Goal: Information Seeking & Learning: Learn about a topic

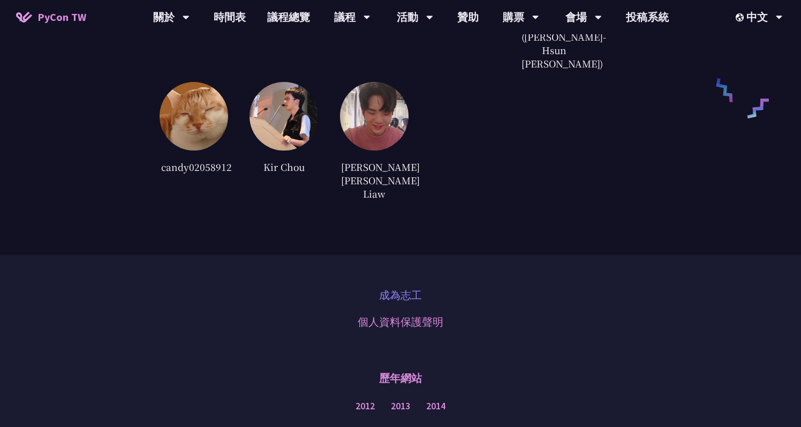
scroll to position [2653, 0]
click at [459, 21] on link "贊助" at bounding box center [467, 17] width 43 height 34
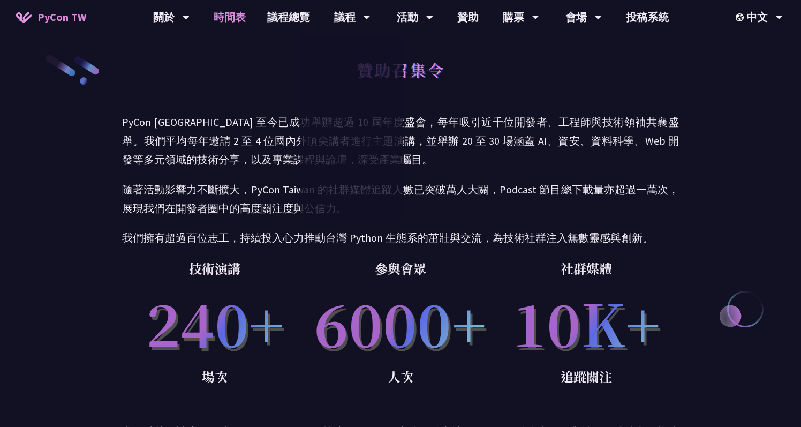
click at [236, 6] on link "時間表" at bounding box center [230, 17] width 54 height 34
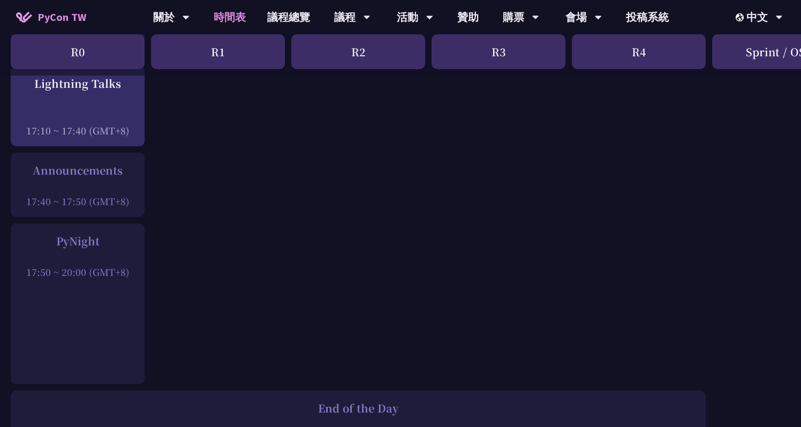
scroll to position [1526, 0]
click at [113, 239] on div "PyNight" at bounding box center [77, 243] width 123 height 16
click at [65, 245] on div "PyNight" at bounding box center [77, 243] width 123 height 16
click at [77, 279] on div "17:50 ~ 20:00 (GMT+8)" at bounding box center [77, 273] width 123 height 13
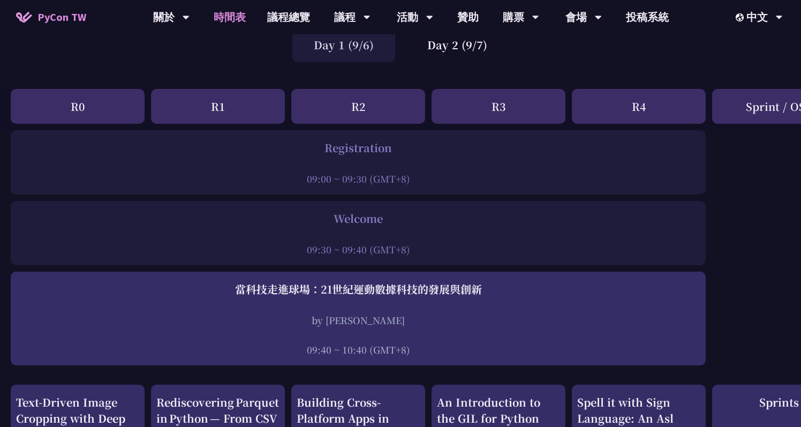
scroll to position [94, 0]
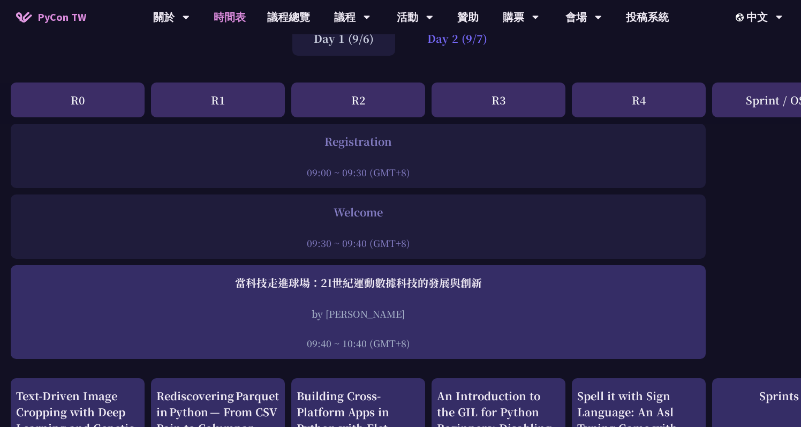
click at [476, 43] on div "Day 2 (9/7)" at bounding box center [457, 38] width 103 height 35
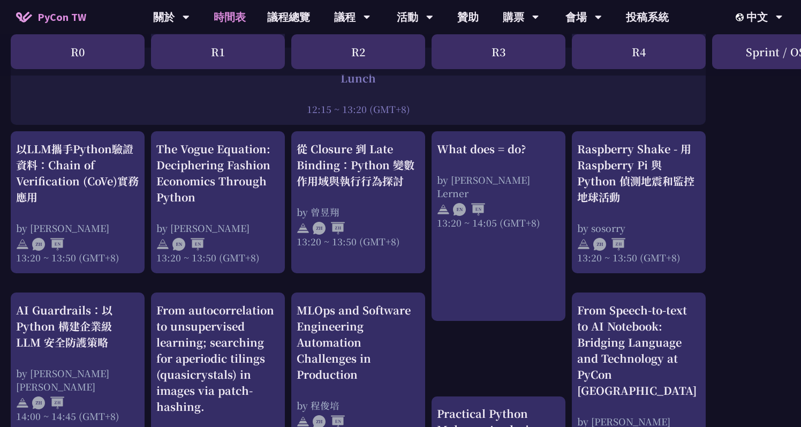
scroll to position [712, 0]
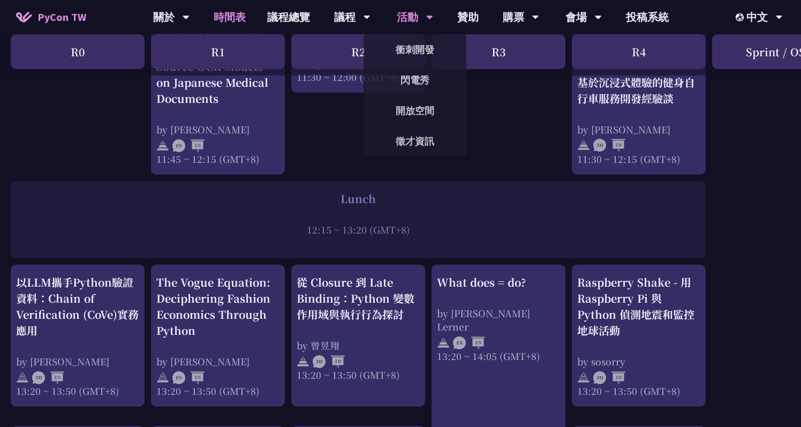
click at [416, 16] on div "活動" at bounding box center [415, 17] width 36 height 34
click at [409, 23] on div "活動" at bounding box center [415, 17] width 36 height 34
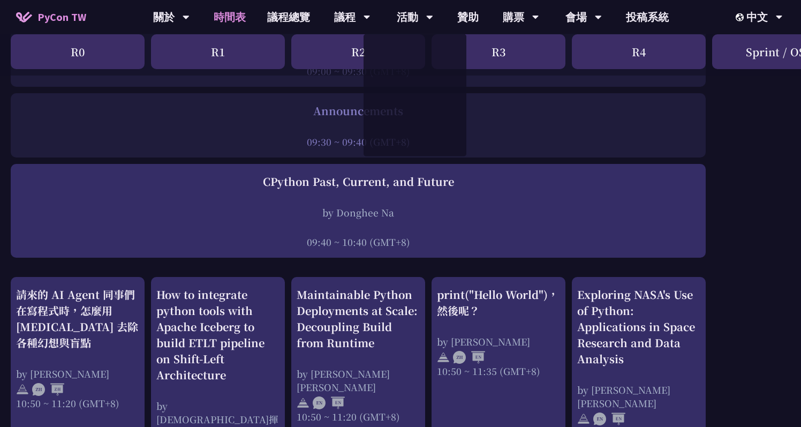
scroll to position [0, 0]
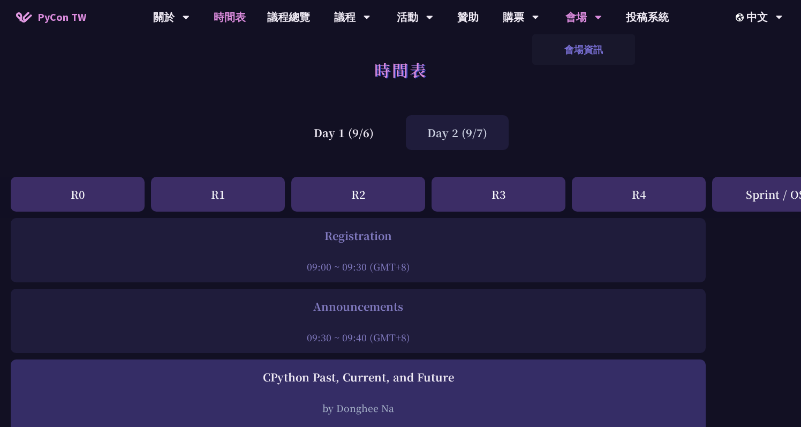
click at [598, 58] on link "會場資訊" at bounding box center [583, 49] width 103 height 25
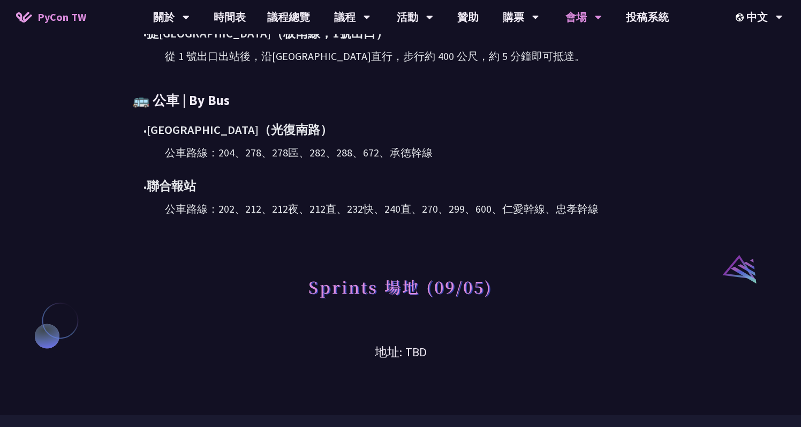
scroll to position [644, 0]
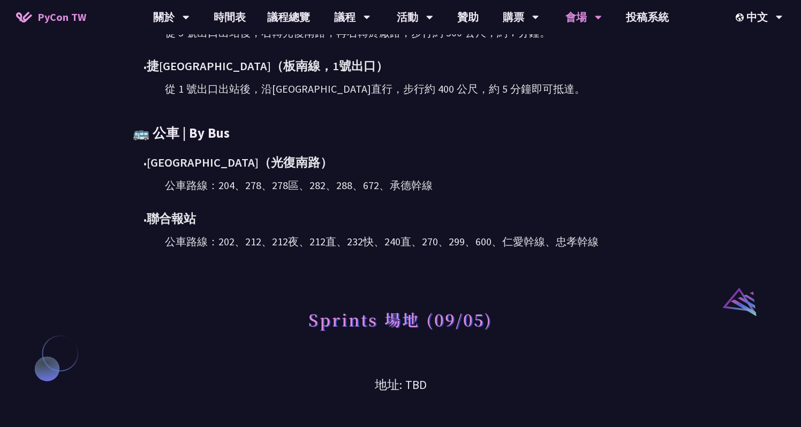
click at [51, 19] on span "PyCon TW" at bounding box center [61, 17] width 49 height 16
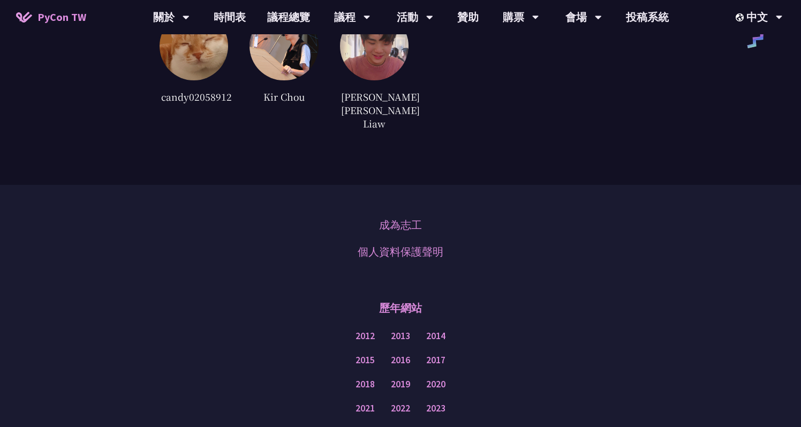
scroll to position [2807, 0]
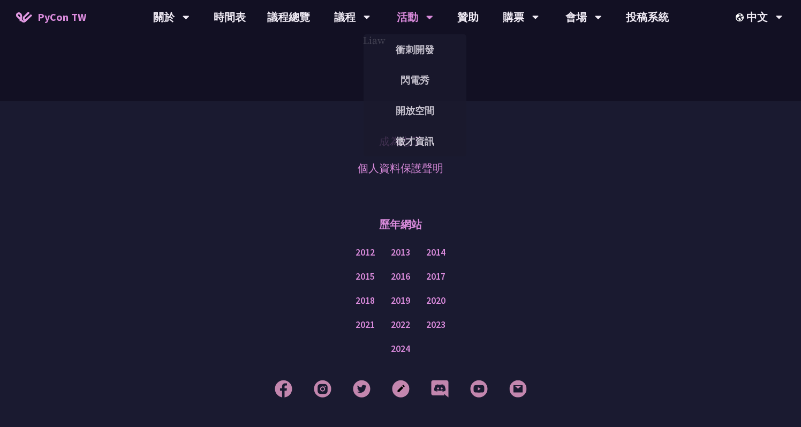
click at [415, 21] on div "活動" at bounding box center [415, 17] width 36 height 34
click at [416, 57] on link "衝刺開發" at bounding box center [414, 49] width 103 height 25
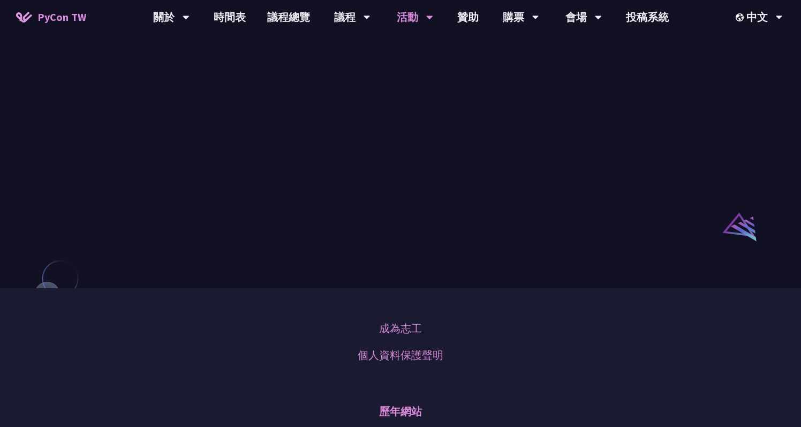
scroll to position [691, 0]
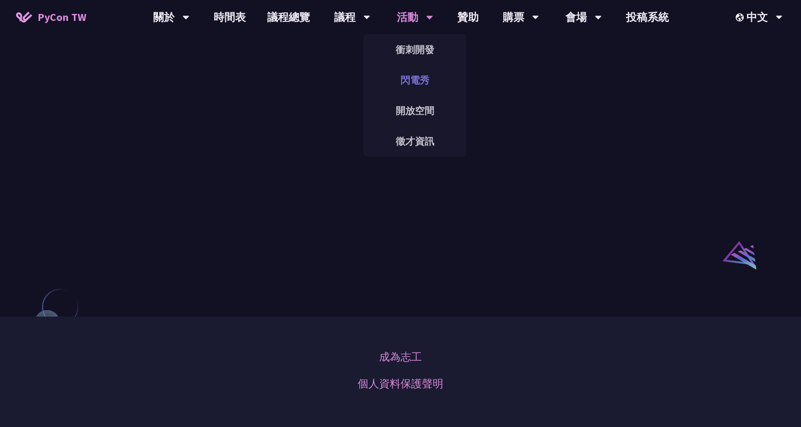
click at [412, 87] on link "閃電秀" at bounding box center [414, 79] width 103 height 25
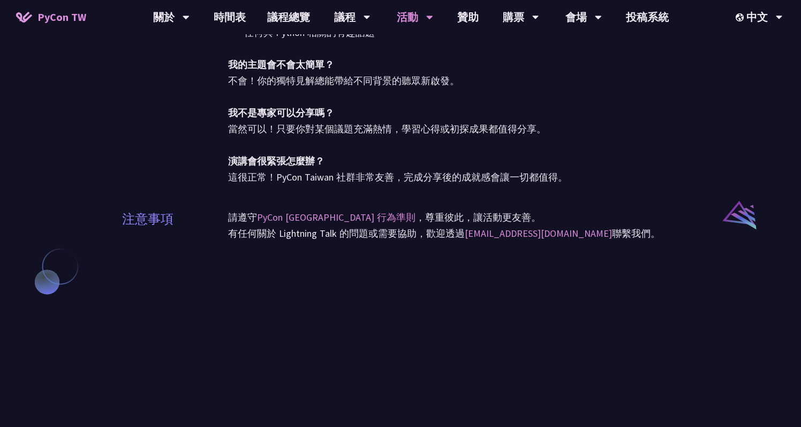
scroll to position [740, 0]
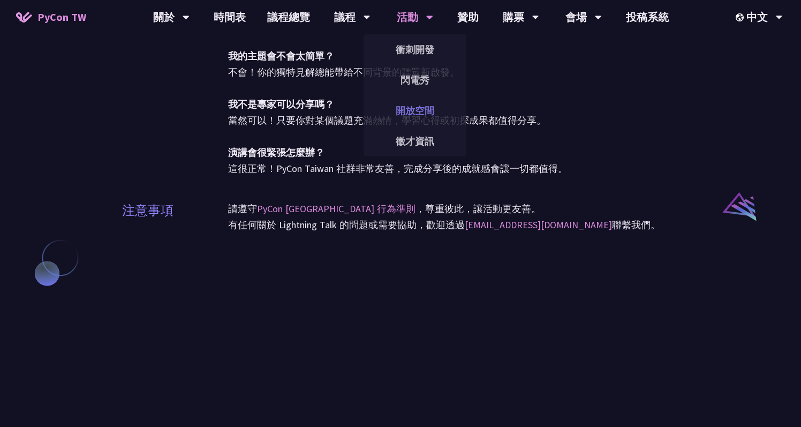
click at [417, 107] on link "開放空間" at bounding box center [414, 110] width 103 height 25
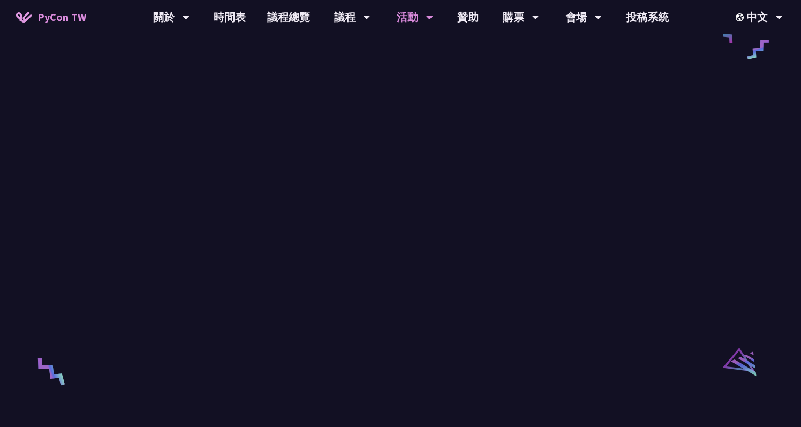
scroll to position [1588, 0]
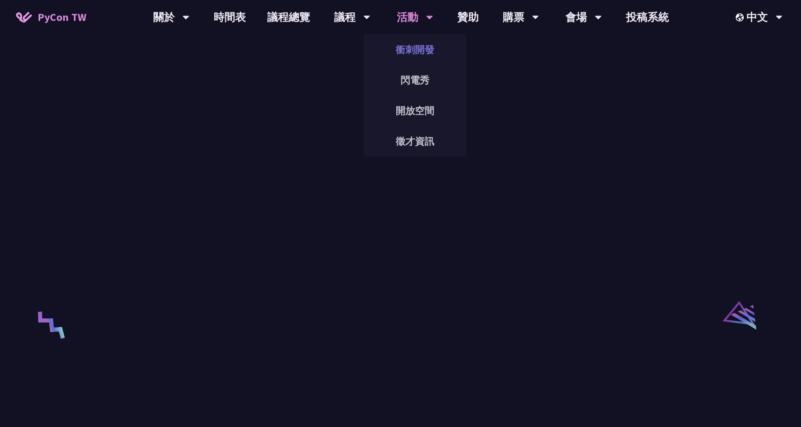
click at [409, 57] on link "衝刺開發" at bounding box center [414, 49] width 103 height 25
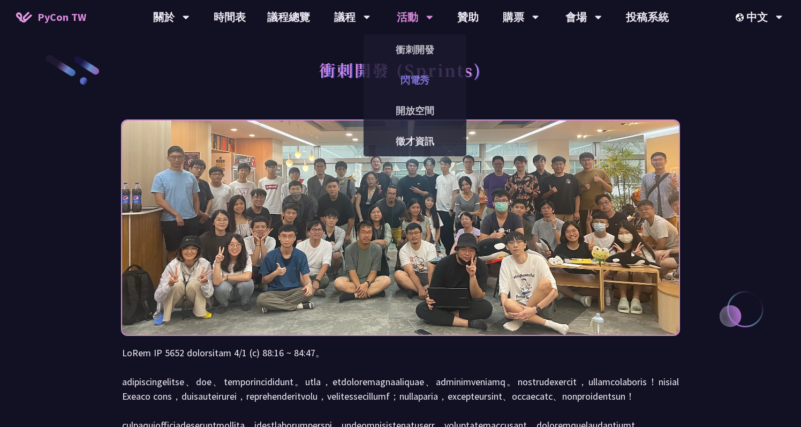
click at [417, 92] on link "閃電秀" at bounding box center [414, 79] width 103 height 25
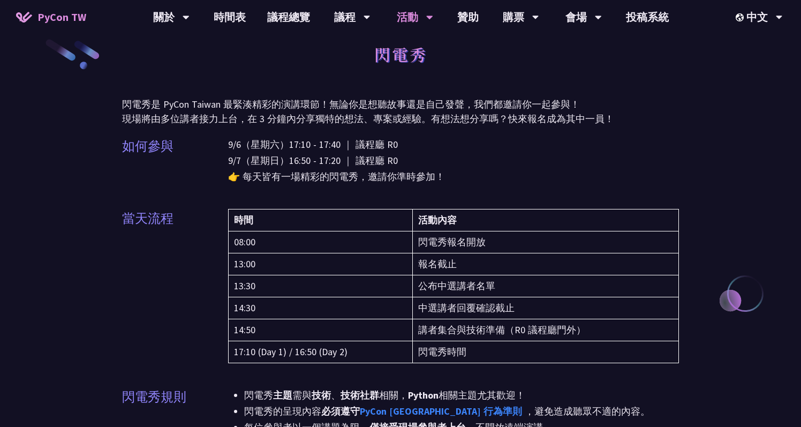
scroll to position [18, 0]
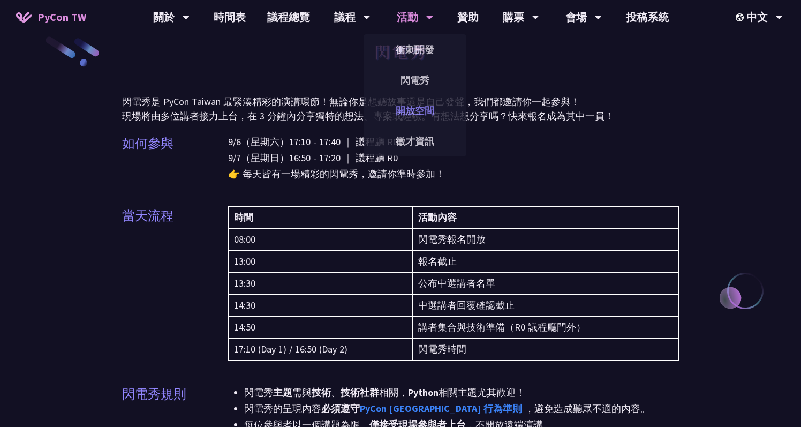
click at [420, 118] on link "開放空間" at bounding box center [414, 110] width 103 height 25
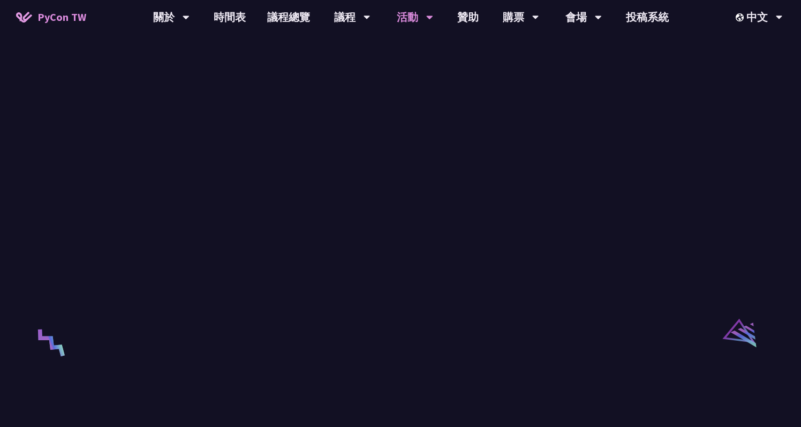
scroll to position [1760, 0]
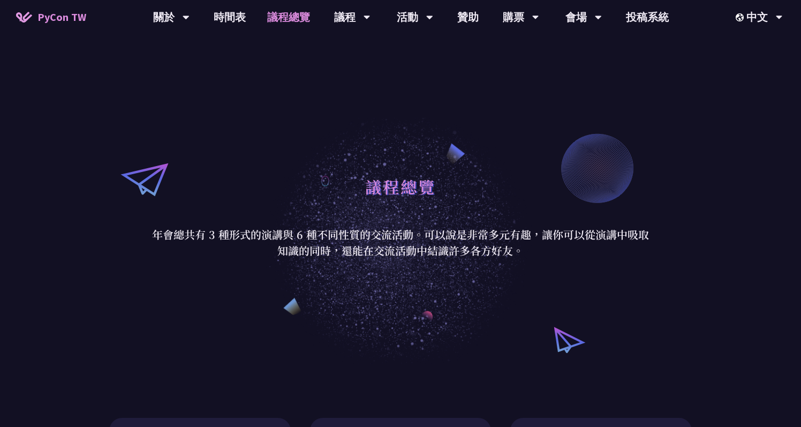
click at [250, 237] on p "年會總共有 3 種形式的演講與 6 種不同性質的交流活動。可以說是非常多元有趣，讓你可以從演講中吸取知識的同時，還能在交流活動中結識許多各方好友。" at bounding box center [400, 242] width 498 height 32
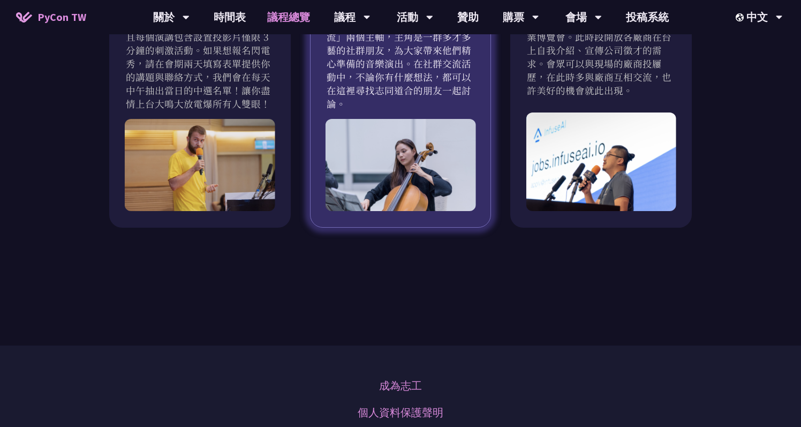
scroll to position [870, 0]
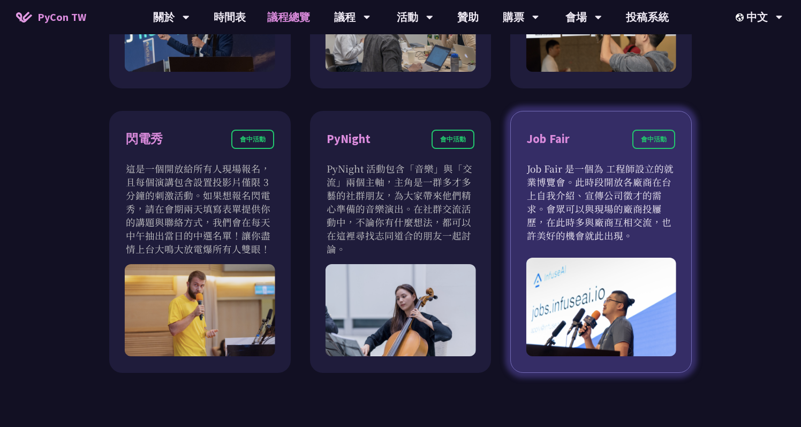
click p "Job Fair 是一個為 工程師設立的就業博覽會。此時段開放各廠商在台上自我介紹、宣傳公司徵才的需求。會眾可以與現場的廠商投屨歷，在此時多與廠商互相交流，也…"
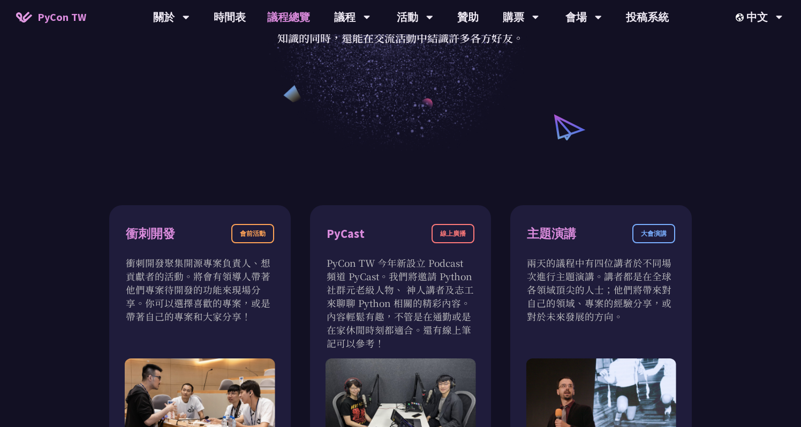
scroll to position [0, 0]
